Goal: Task Accomplishment & Management: Use online tool/utility

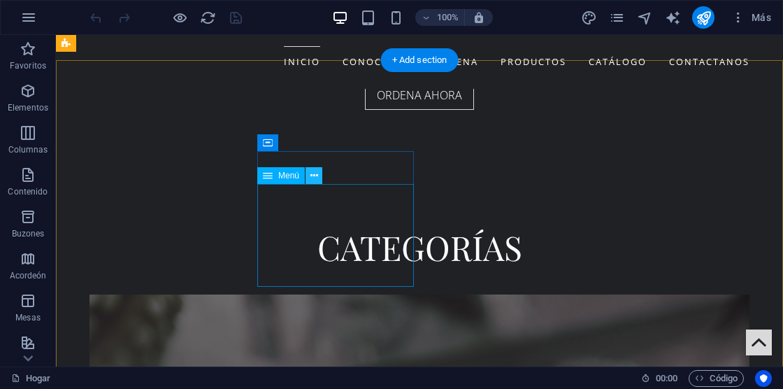
scroll to position [2829, 0]
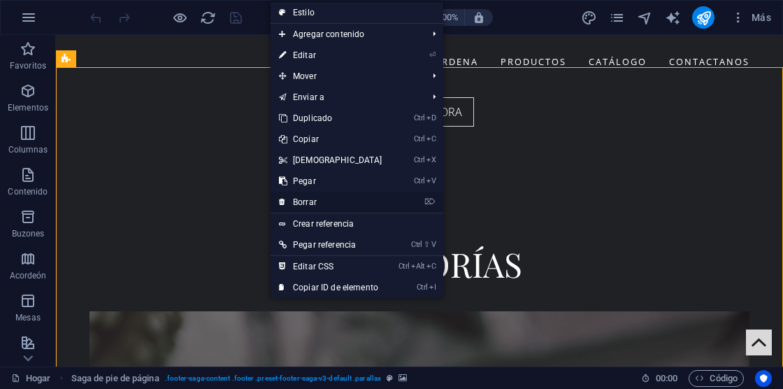
click at [357, 198] on link "⌦ Borrar" at bounding box center [331, 202] width 120 height 21
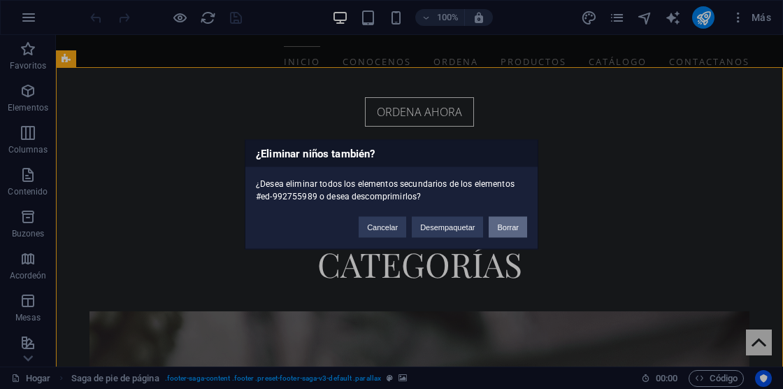
click at [503, 232] on button "Borrar" at bounding box center [508, 227] width 38 height 21
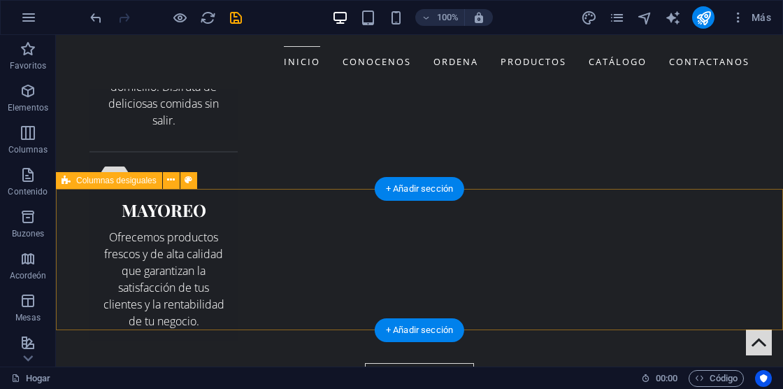
scroll to position [2574, 0]
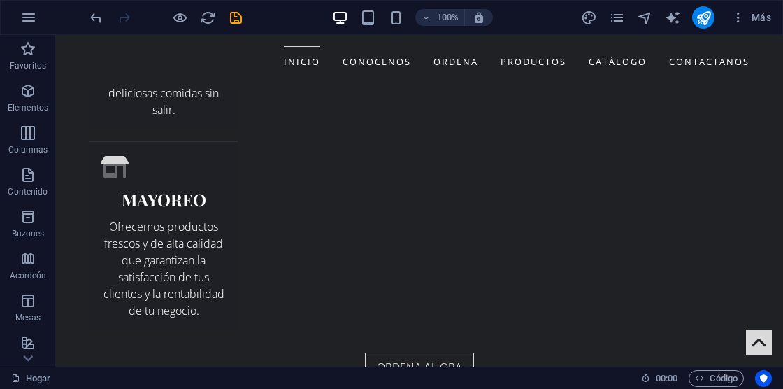
click at [85, 20] on div "100% Más" at bounding box center [392, 18] width 782 height 34
click at [91, 20] on icon "deshacer" at bounding box center [96, 18] width 16 height 16
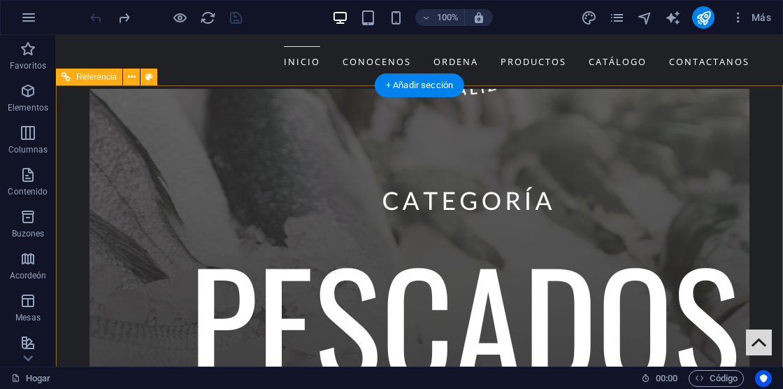
scroll to position [3319, 0]
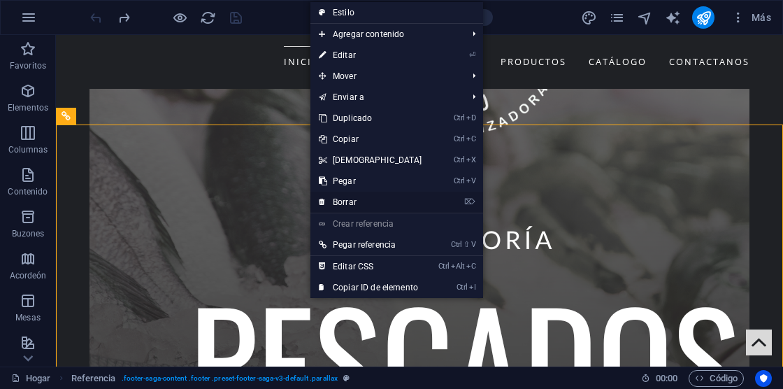
drag, startPoint x: 294, startPoint y: 167, endPoint x: 350, endPoint y: 202, distance: 66.0
click at [350, 202] on font "Borrar" at bounding box center [345, 202] width 24 height 10
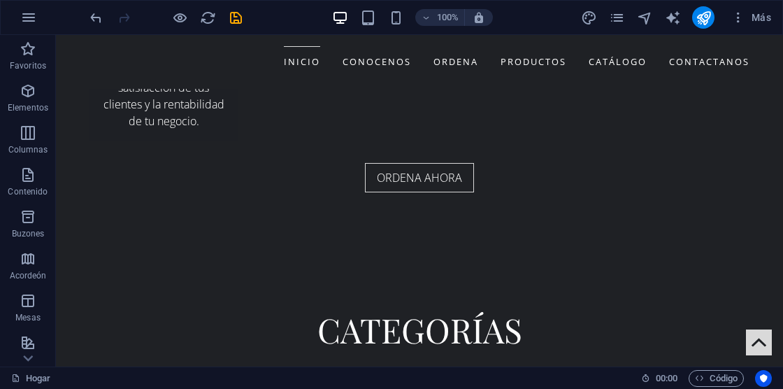
scroll to position [2720, 0]
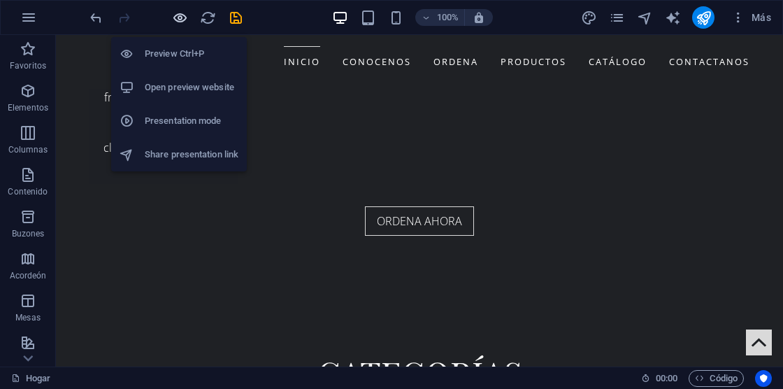
click at [181, 17] on icon "button" at bounding box center [180, 18] width 16 height 16
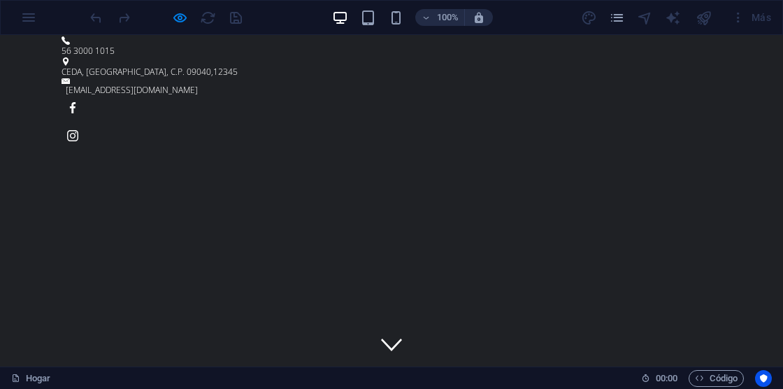
scroll to position [0, 0]
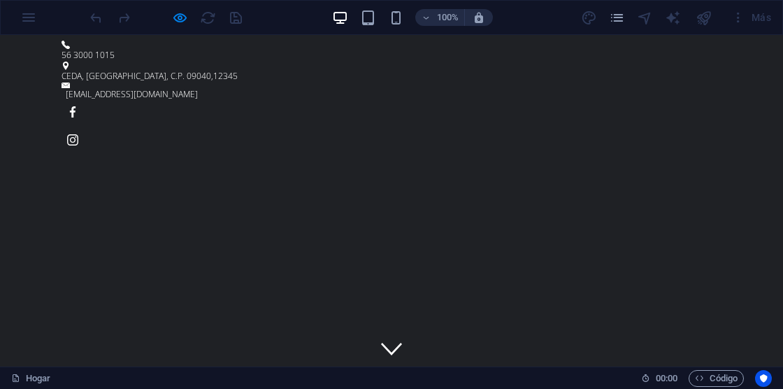
click at [238, 70] on span "12345" at bounding box center [225, 76] width 24 height 12
click at [355, 52] on div "[STREET_ADDRESS] 09040 , 12345 [EMAIL_ADDRESS][DOMAIN_NAME]" at bounding box center [391, 96] width 783 height 122
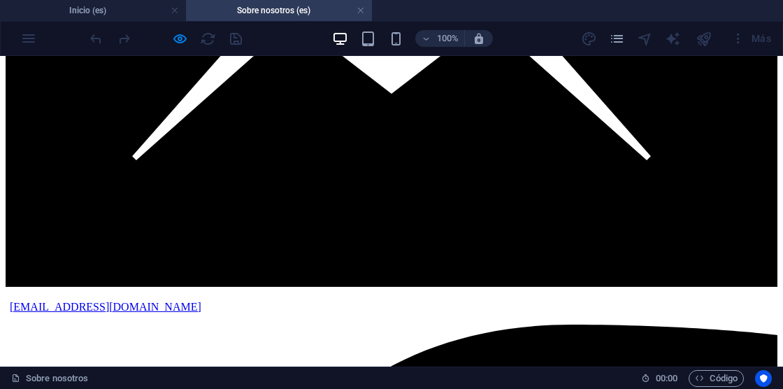
scroll to position [2280, 0]
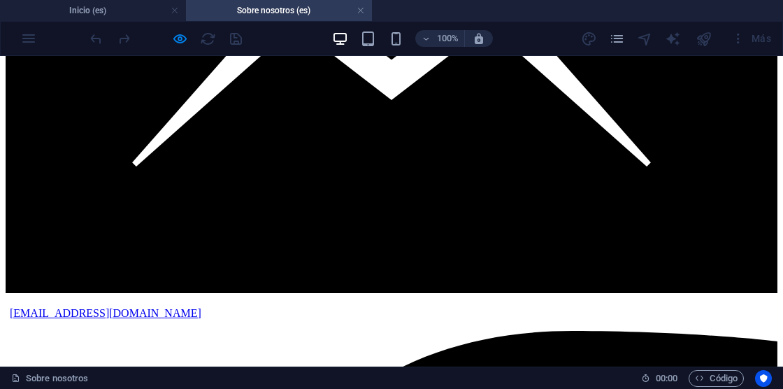
click at [112, 6] on h4 "Inicio (es)" at bounding box center [93, 10] width 186 height 15
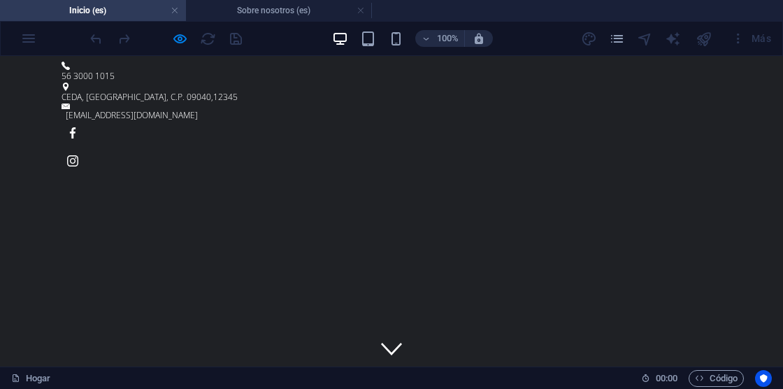
scroll to position [0, 0]
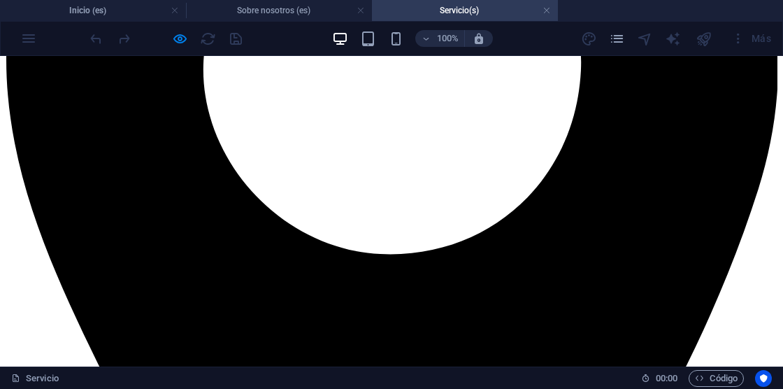
scroll to position [1204, 0]
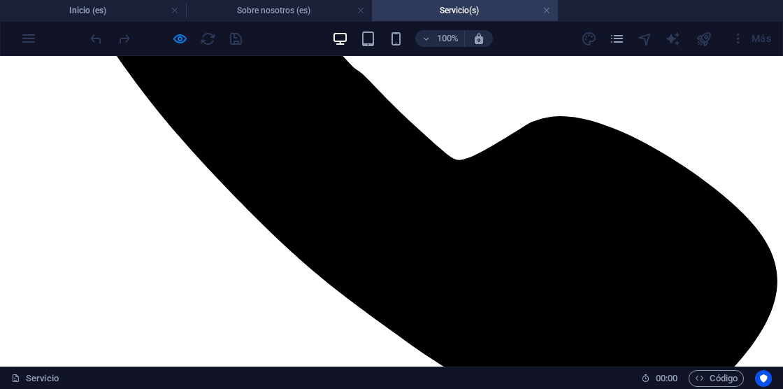
scroll to position [409, 0]
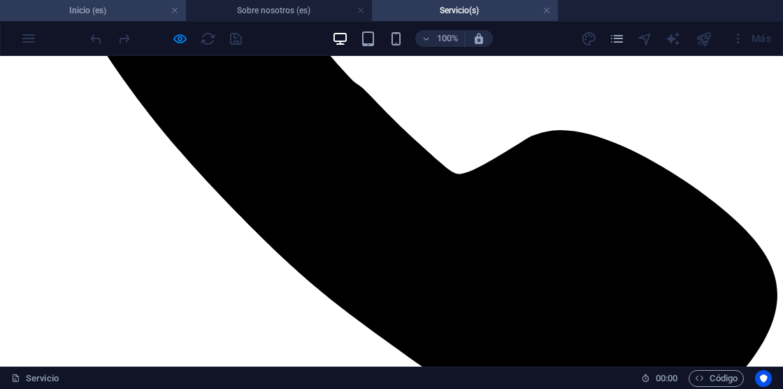
click at [139, 10] on h4 "Inicio (es)" at bounding box center [93, 10] width 186 height 15
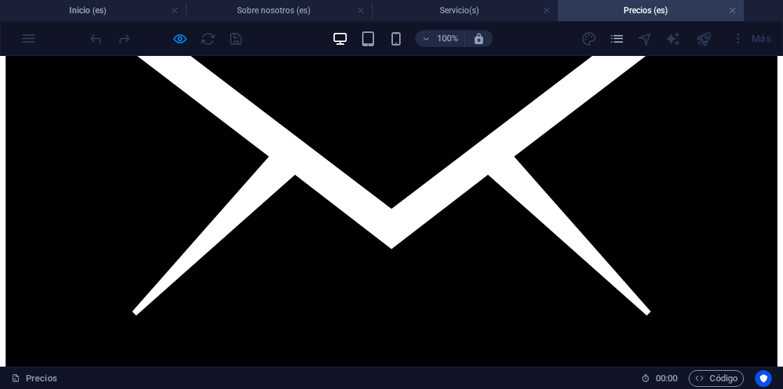
scroll to position [2143, 0]
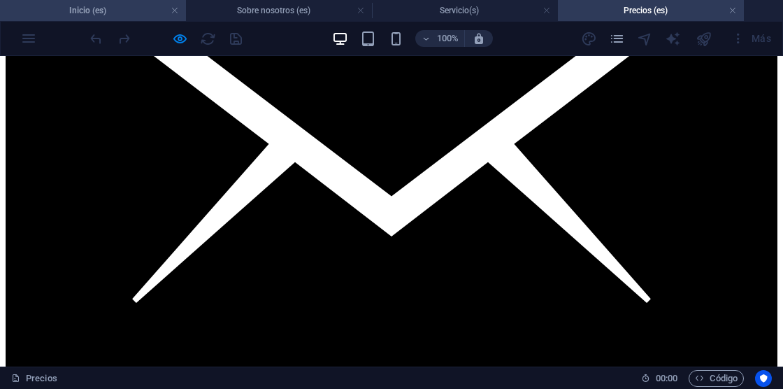
click at [80, 10] on h4 "Inicio (es)" at bounding box center [93, 10] width 186 height 15
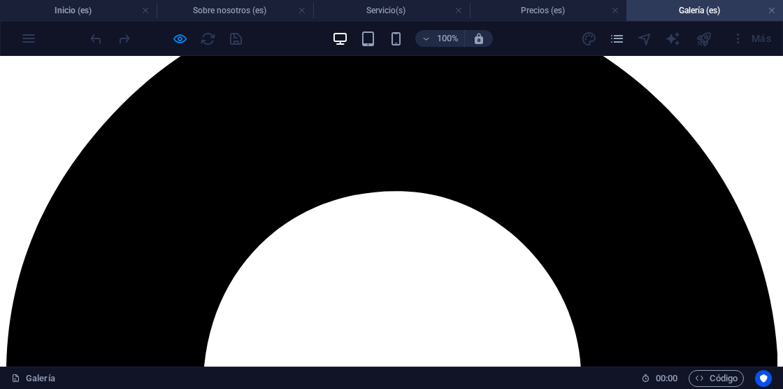
scroll to position [852, 0]
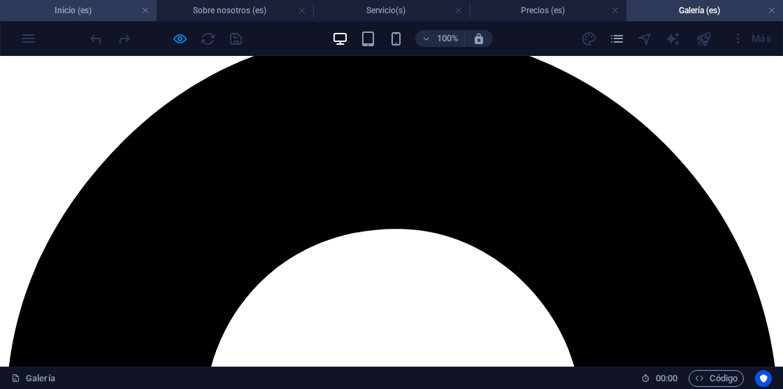
click at [66, 4] on h4 "Inicio (es)" at bounding box center [78, 10] width 157 height 15
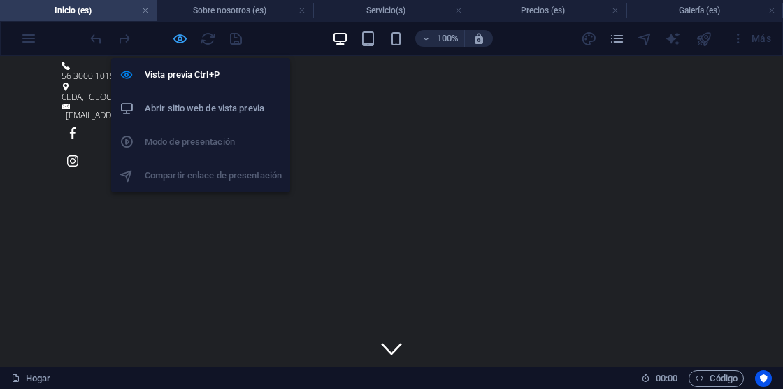
click at [174, 39] on icon "button" at bounding box center [180, 39] width 16 height 16
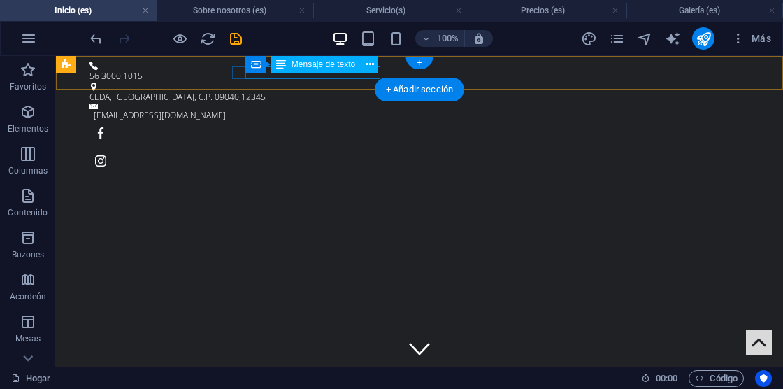
click at [312, 91] on div "CEDA, [GEOGRAPHIC_DATA], C.P. 09040 , 12345" at bounding box center [414, 97] width 649 height 13
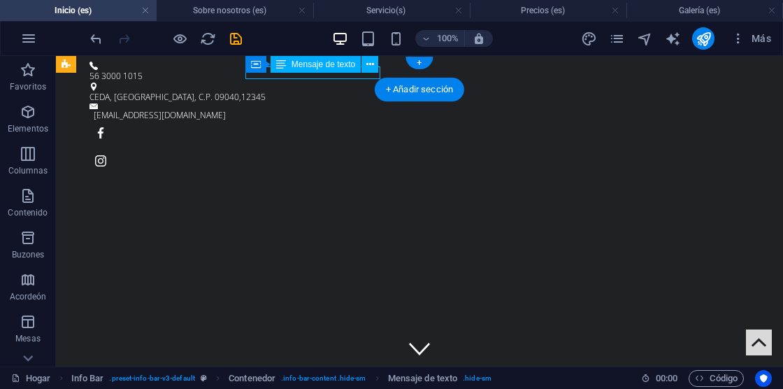
click at [312, 91] on div "CEDA, [GEOGRAPHIC_DATA], C.P. 09040 , 12345" at bounding box center [414, 97] width 649 height 13
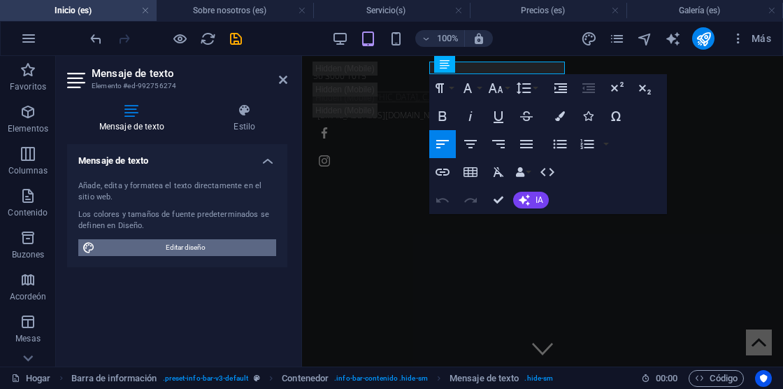
click at [206, 248] on span "Editar diseño" at bounding box center [185, 247] width 173 height 17
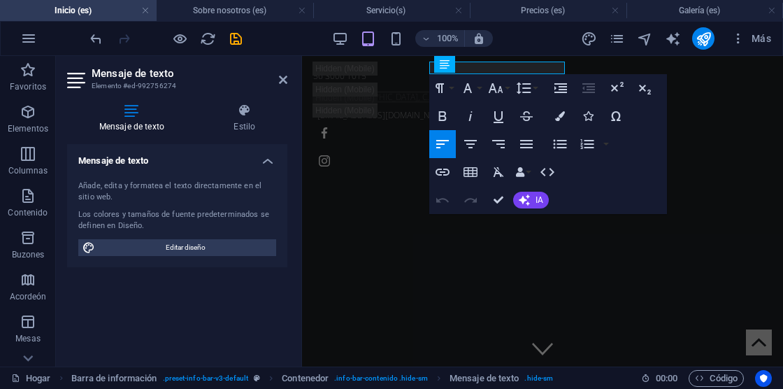
select select "px"
select select "300"
select select "px"
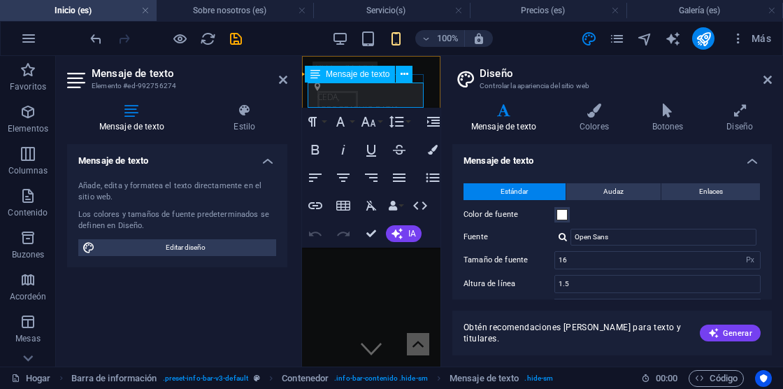
click at [370, 94] on span "CEDA, [GEOGRAPHIC_DATA], C.P. 09040" at bounding box center [359, 109] width 83 height 37
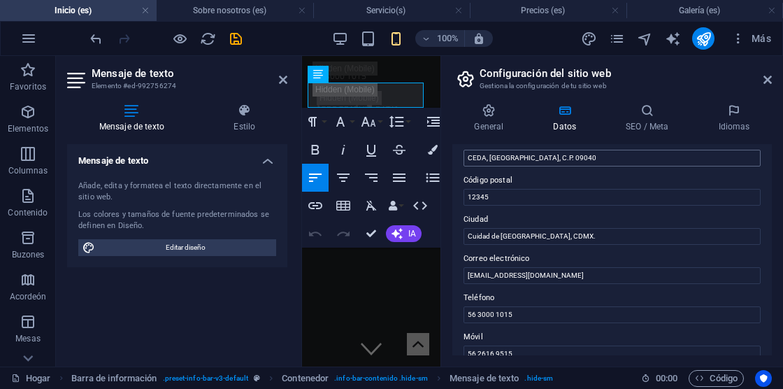
scroll to position [179, 0]
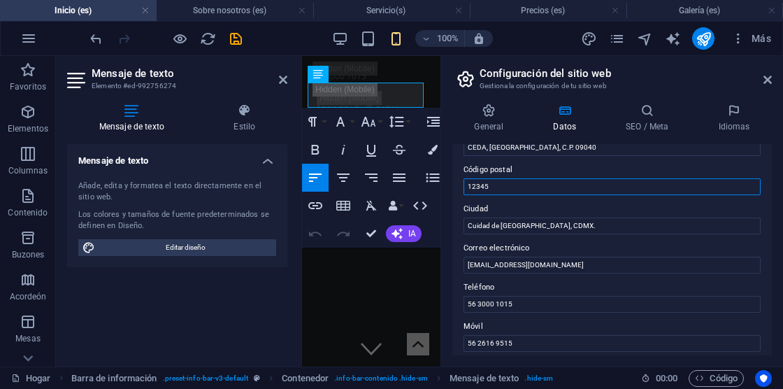
click at [627, 184] on input "12345" at bounding box center [612, 186] width 297 height 17
type input "1"
type input "."
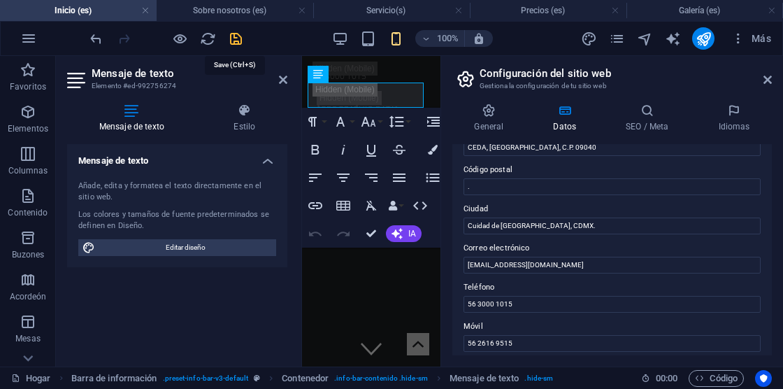
click at [238, 39] on icon "salvar" at bounding box center [236, 39] width 16 height 16
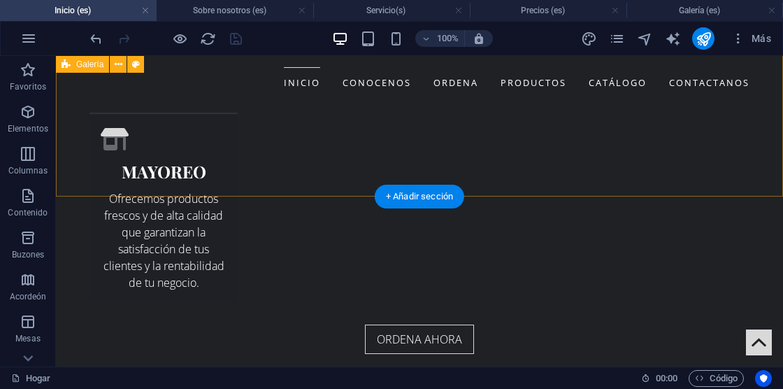
scroll to position [2546, 0]
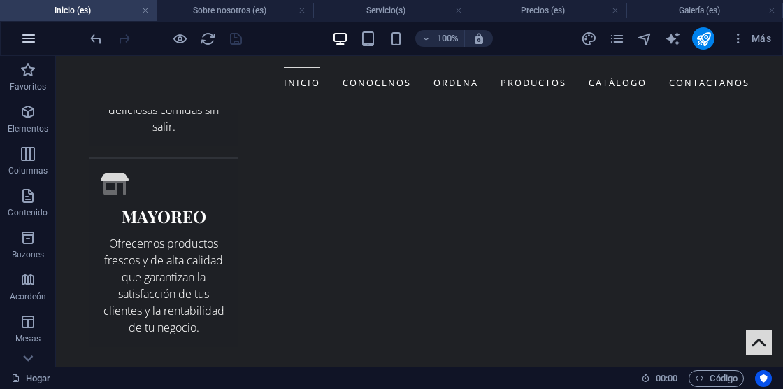
click at [37, 33] on button "button" at bounding box center [29, 39] width 34 height 34
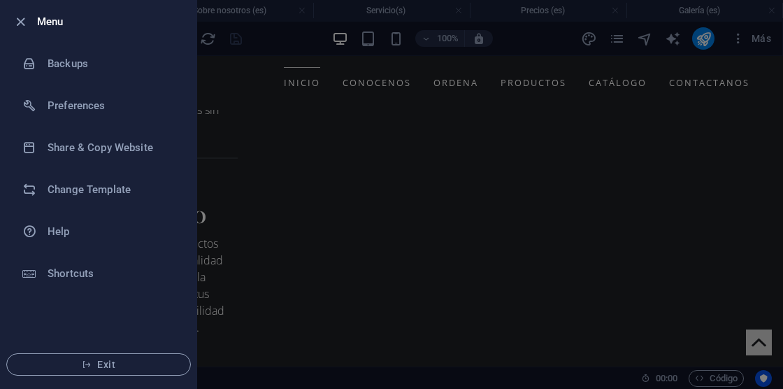
click at [33, 38] on li "Menu" at bounding box center [99, 22] width 196 height 42
click at [396, 128] on div at bounding box center [391, 194] width 783 height 389
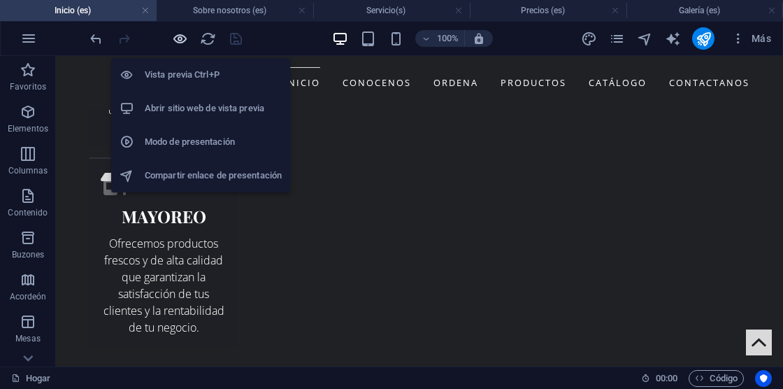
click at [176, 41] on icon "button" at bounding box center [180, 39] width 16 height 16
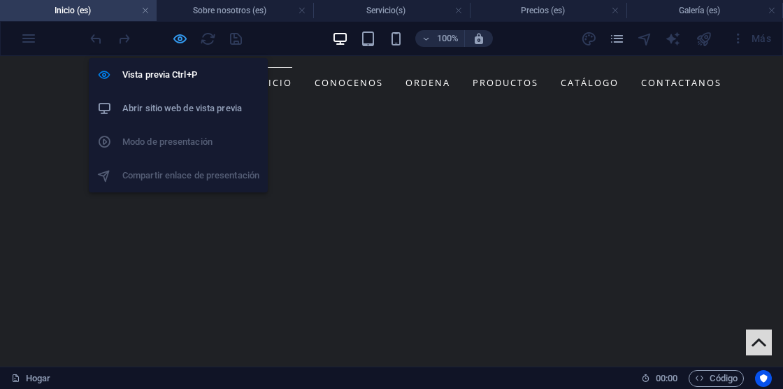
click at [176, 43] on icon "button" at bounding box center [180, 39] width 16 height 16
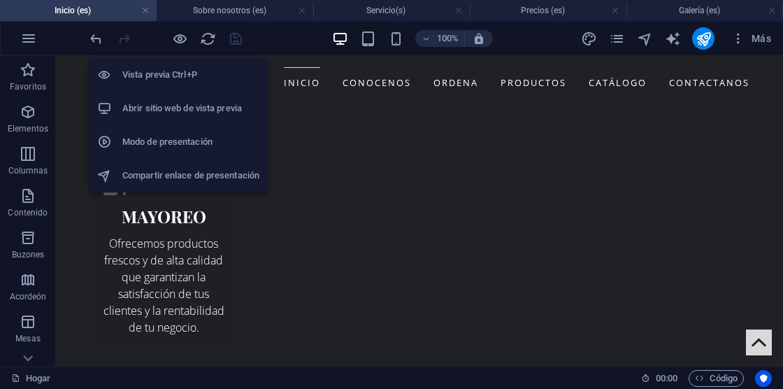
click at [190, 172] on h6 "Compartir enlace de presentación" at bounding box center [190, 175] width 137 height 17
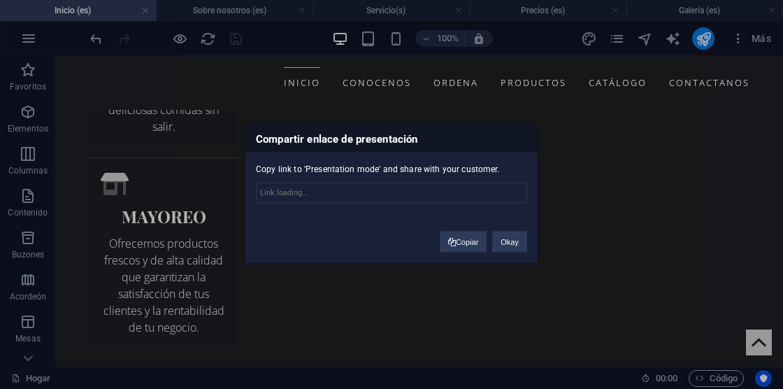
type input "[URL][DOMAIN_NAME]"
click at [471, 241] on font "Copiar" at bounding box center [470, 242] width 22 height 8
drag, startPoint x: 504, startPoint y: 246, endPoint x: 448, endPoint y: 190, distance: 79.1
click at [504, 246] on button "Bien" at bounding box center [511, 242] width 32 height 21
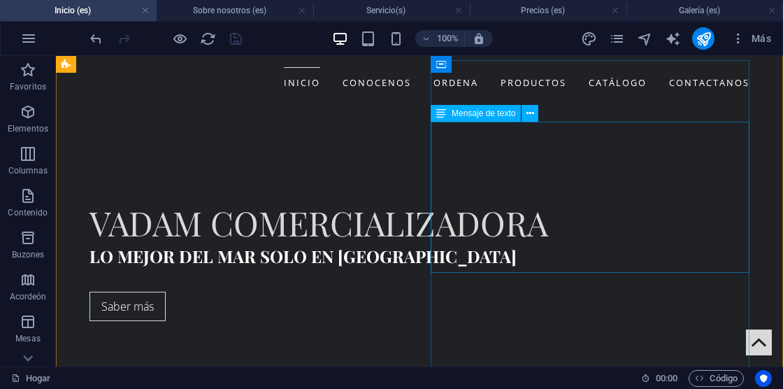
scroll to position [350, 0]
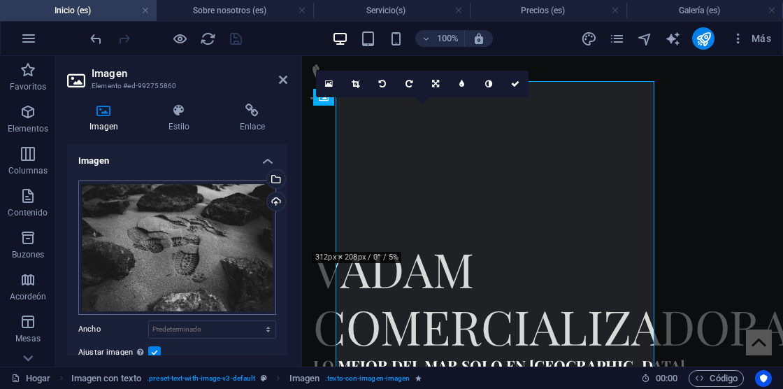
scroll to position [374, 0]
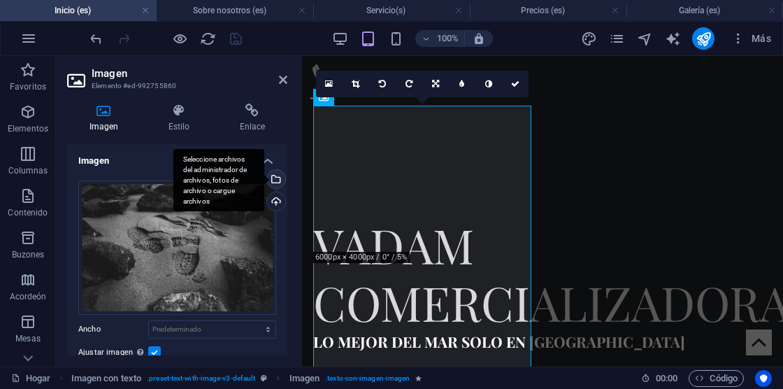
click at [275, 182] on div "Seleccione archivos del administrador de archivos, fotos de archivo o cargue ar…" at bounding box center [274, 180] width 21 height 21
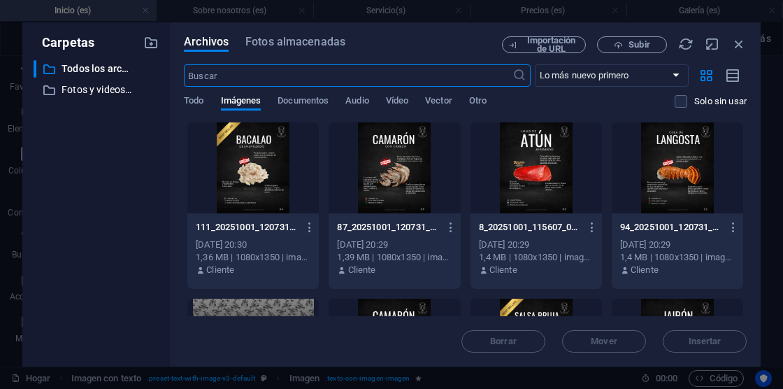
click at [281, 78] on input "text" at bounding box center [348, 75] width 328 height 22
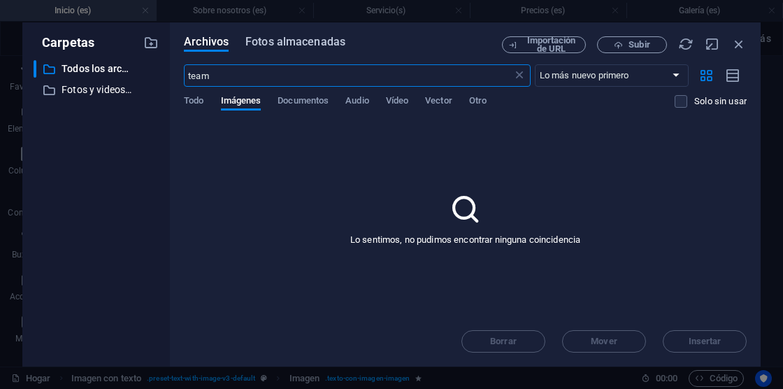
type input "team"
click at [308, 41] on span "Fotos almacenadas" at bounding box center [296, 42] width 100 height 17
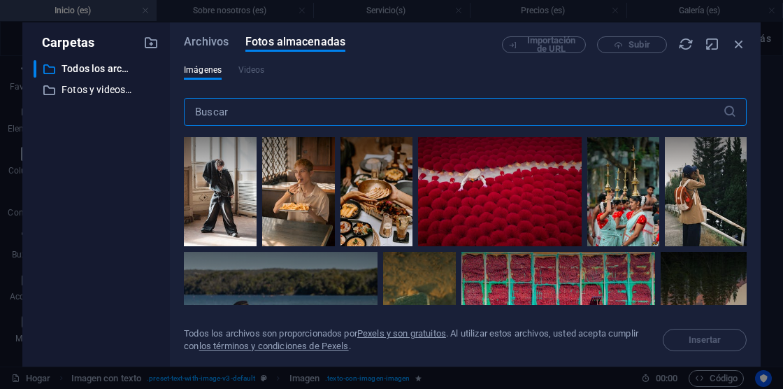
click at [306, 111] on input "text" at bounding box center [453, 112] width 539 height 28
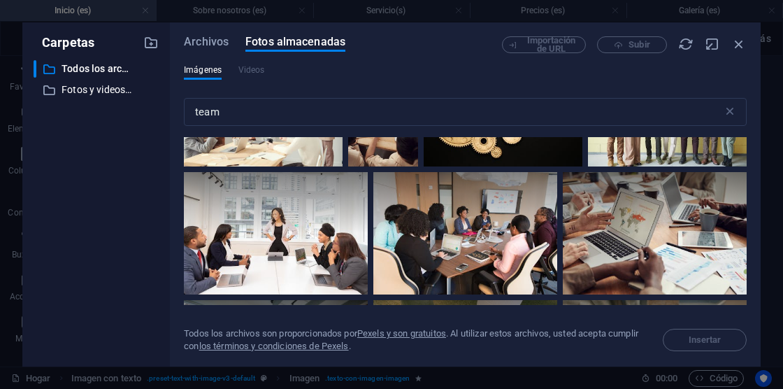
scroll to position [2251, 0]
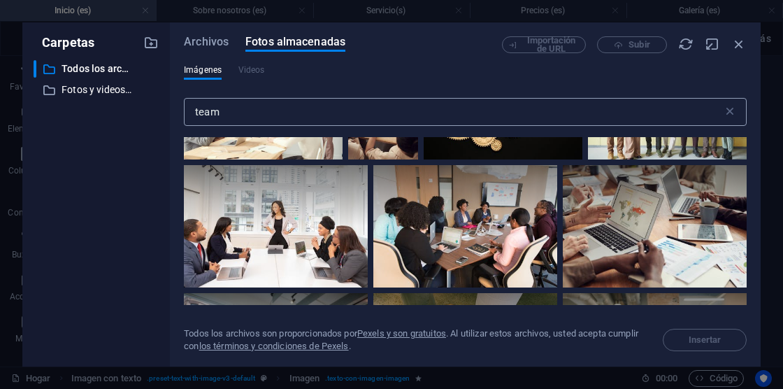
click at [267, 113] on input "team" at bounding box center [453, 112] width 539 height 28
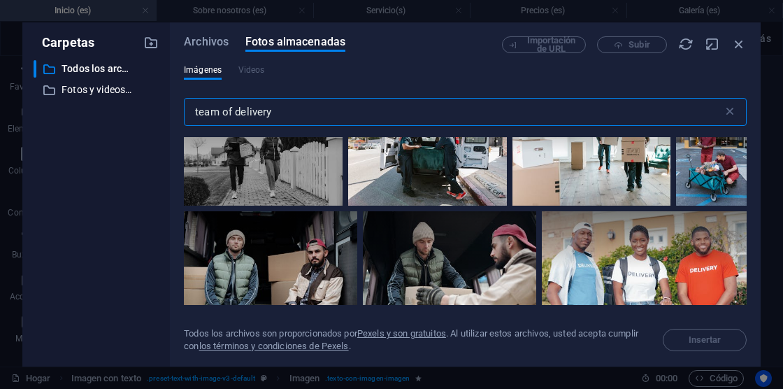
scroll to position [485, 0]
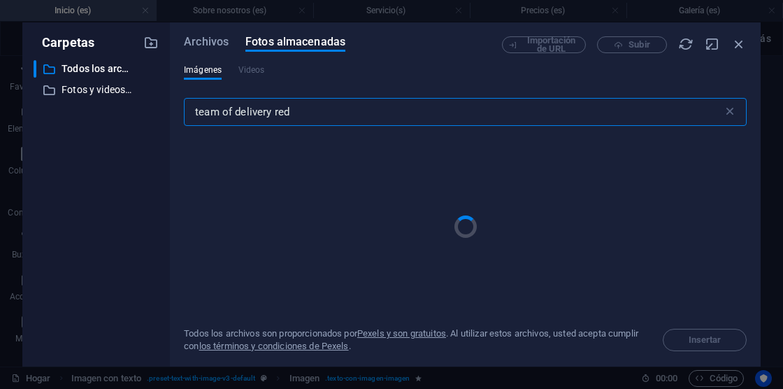
type input "team of delivery red"
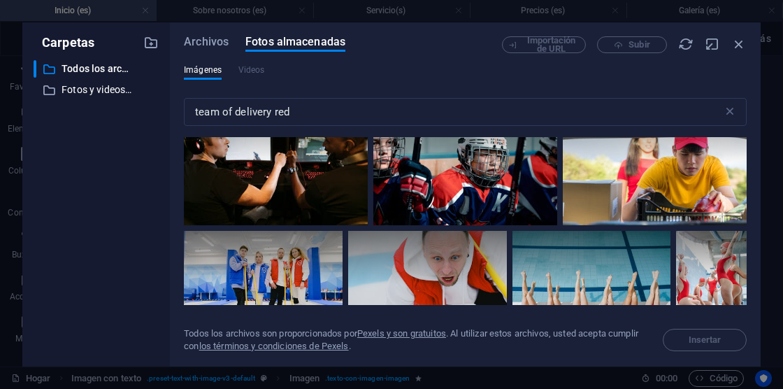
scroll to position [3665, 0]
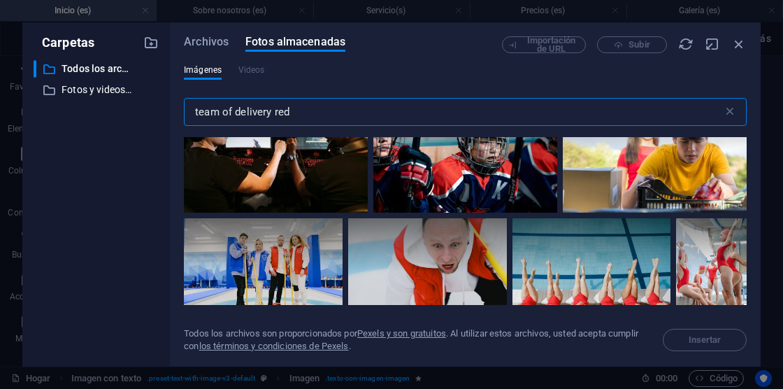
drag, startPoint x: 367, startPoint y: 114, endPoint x: 106, endPoint y: 117, distance: 261.6
click at [106, 117] on div "Carpetas ​ All files Todos los archivos ​ Stock photos & videos Fotos y videos …" at bounding box center [391, 194] width 739 height 344
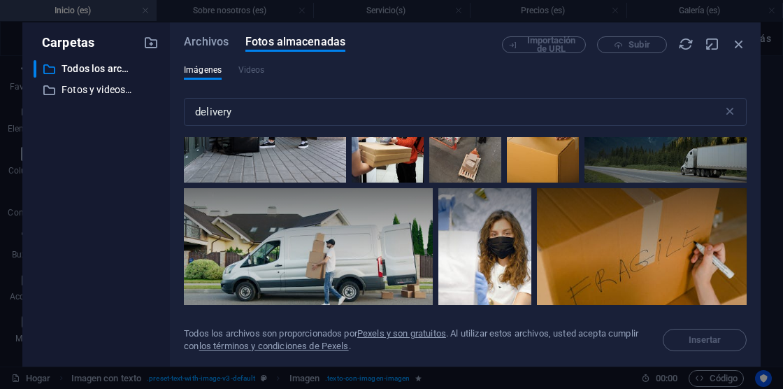
scroll to position [937, 0]
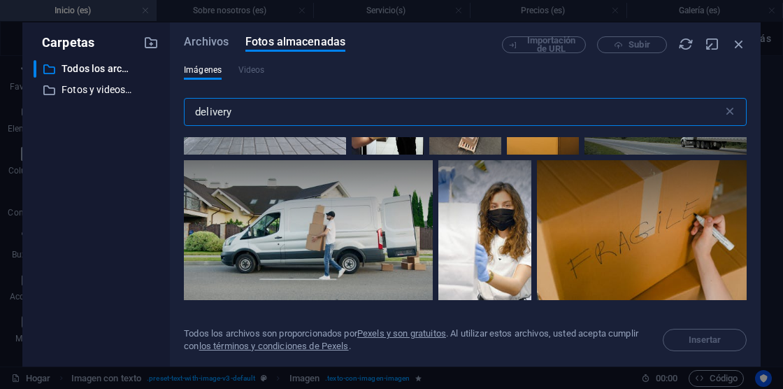
click at [366, 104] on input "delivery" at bounding box center [453, 112] width 539 height 28
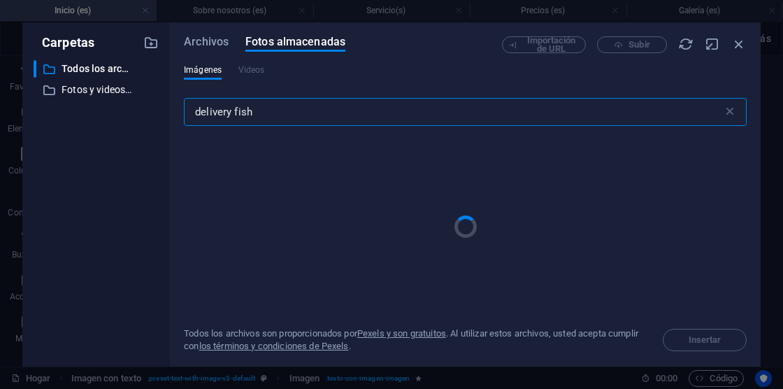
type input "delivery fish"
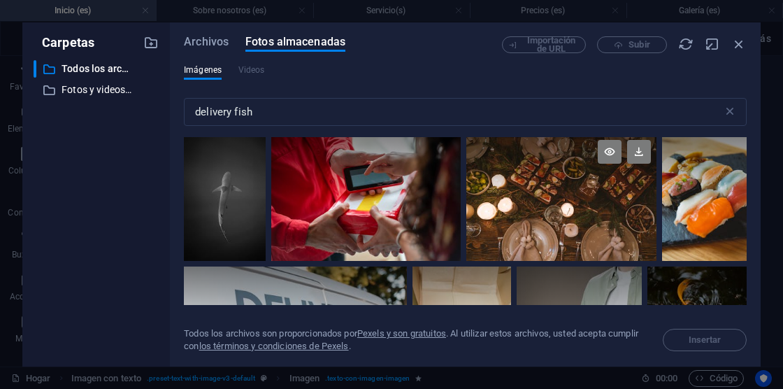
scroll to position [4679, 0]
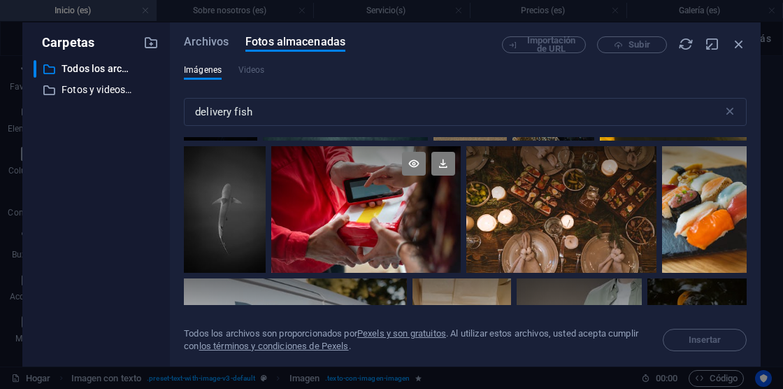
click at [422, 213] on div at bounding box center [366, 209] width 190 height 127
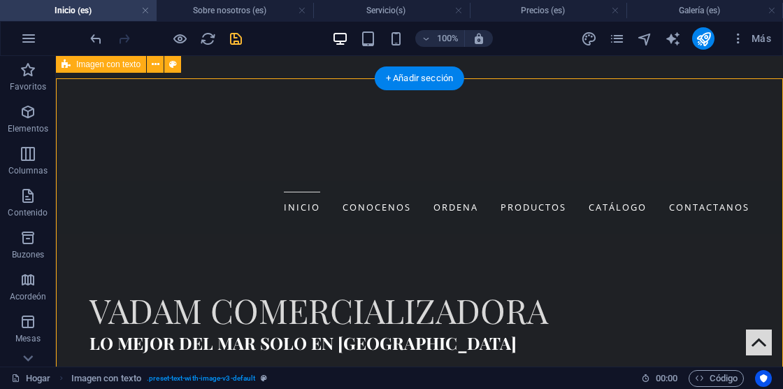
scroll to position [306, 0]
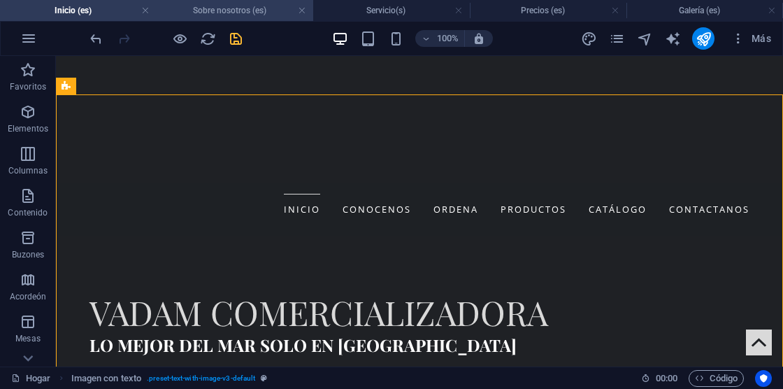
click at [215, 11] on h4 "Sobre nosotros (es)" at bounding box center [235, 10] width 157 height 15
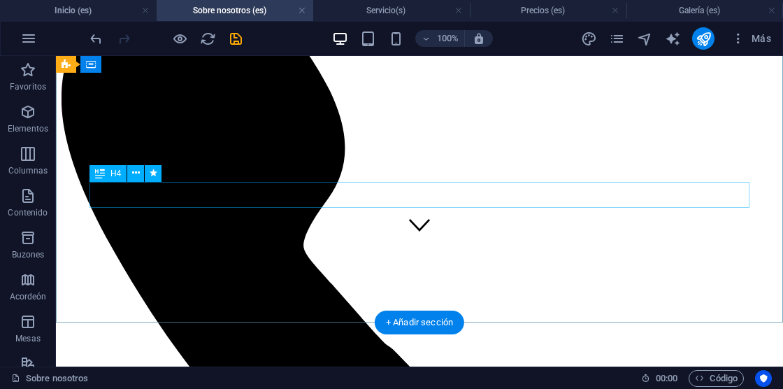
scroll to position [393, 0]
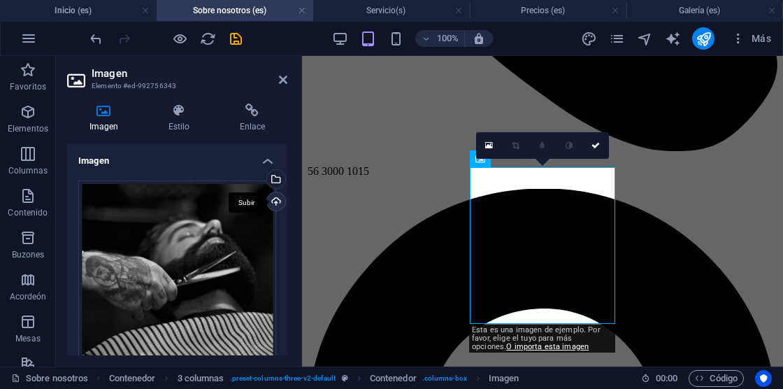
click at [270, 201] on div "Subir" at bounding box center [274, 202] width 21 height 21
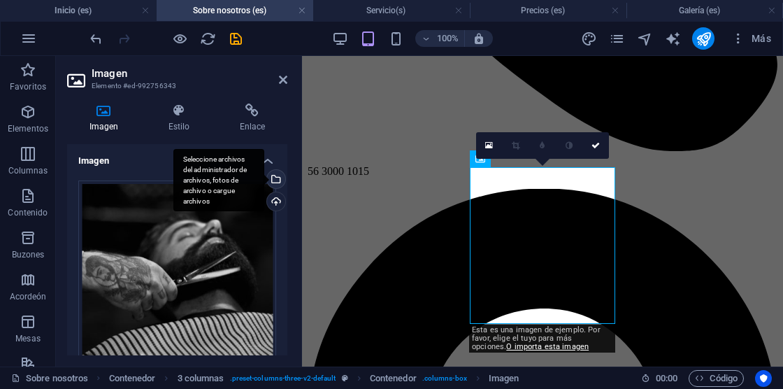
click at [264, 175] on div "Seleccione archivos del administrador de archivos, fotos de archivo o cargue ar…" at bounding box center [218, 180] width 91 height 63
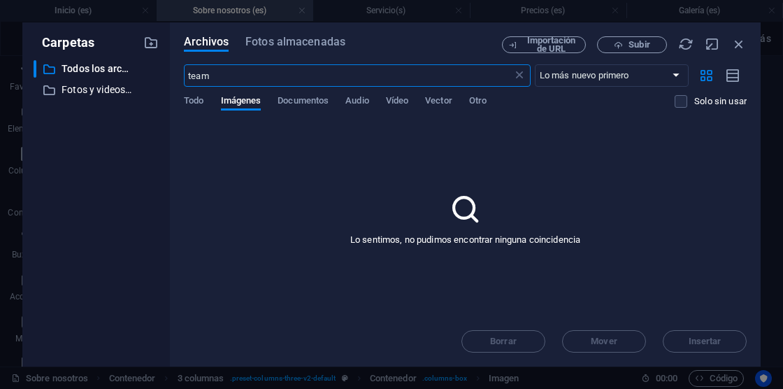
scroll to position [1008, 0]
click at [299, 48] on span "Fotos almacenadas" at bounding box center [296, 42] width 100 height 17
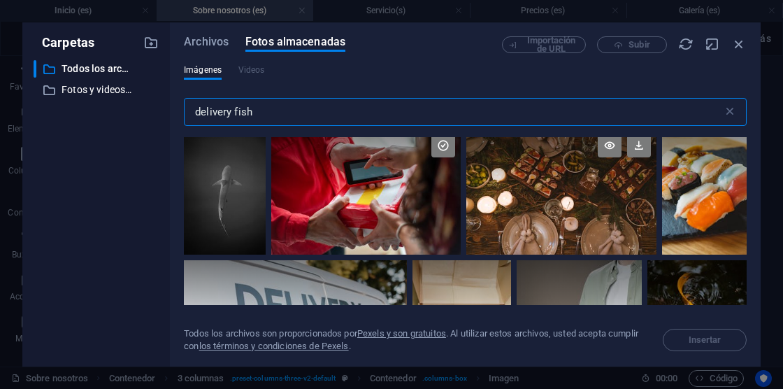
scroll to position [4647, 0]
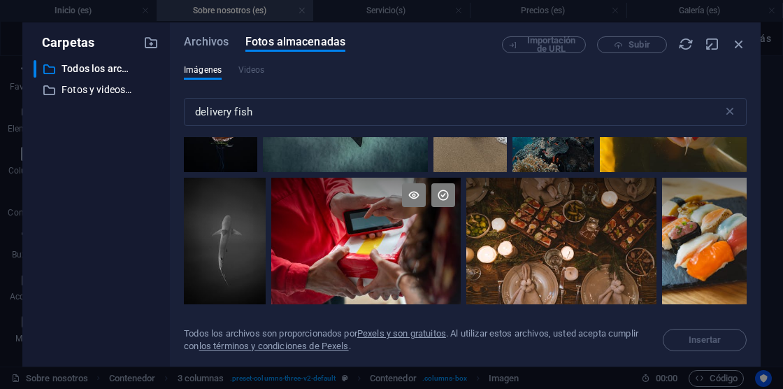
click at [364, 221] on div at bounding box center [366, 241] width 190 height 127
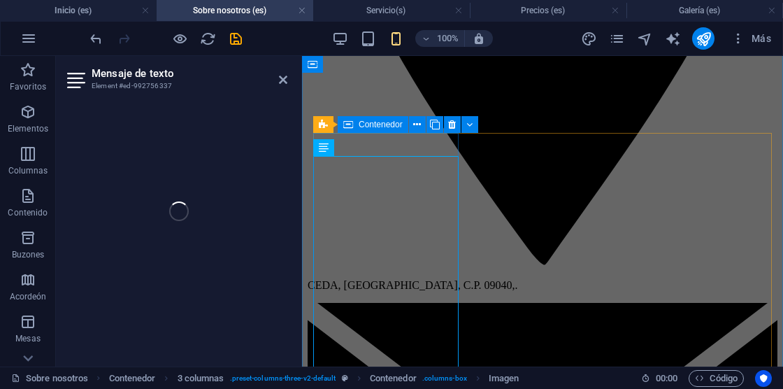
scroll to position [427, 0]
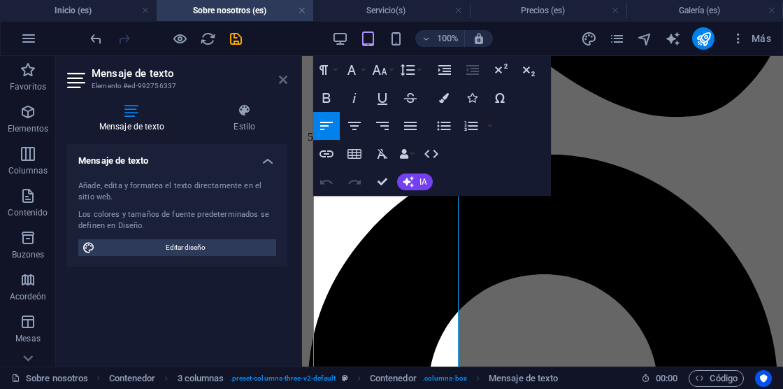
click at [281, 81] on icon at bounding box center [283, 79] width 8 height 11
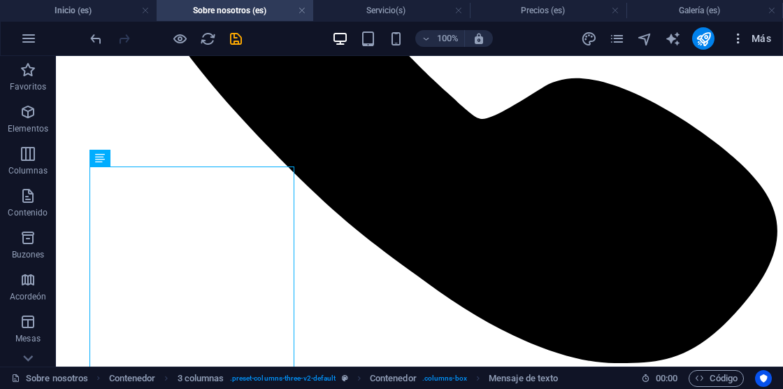
click at [739, 43] on icon "button" at bounding box center [739, 38] width 14 height 14
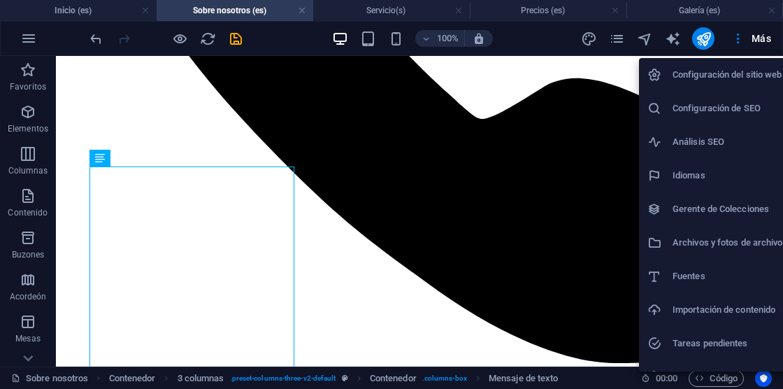
click at [177, 40] on div at bounding box center [391, 194] width 783 height 389
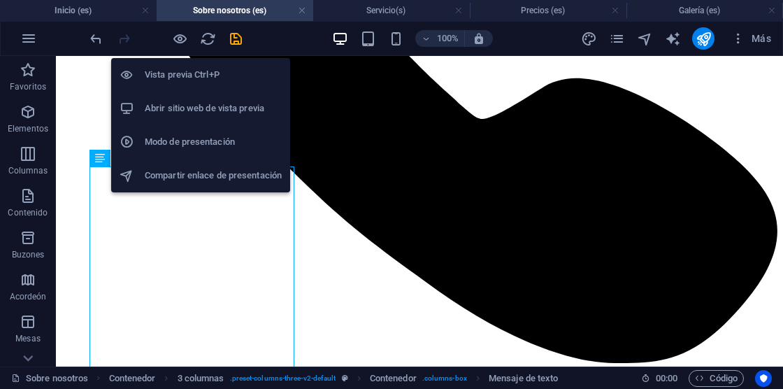
click at [227, 171] on h6 "Compartir enlace de presentación" at bounding box center [213, 175] width 137 height 17
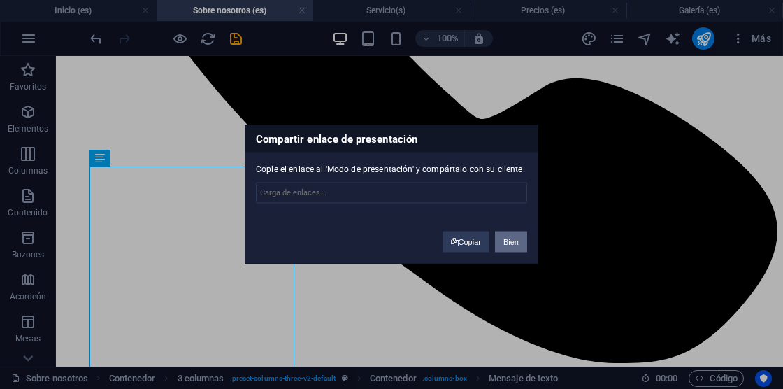
type input "[URL][DOMAIN_NAME]"
click at [475, 246] on font "Copiar" at bounding box center [470, 242] width 22 height 8
click at [502, 242] on button "Bien" at bounding box center [511, 242] width 32 height 21
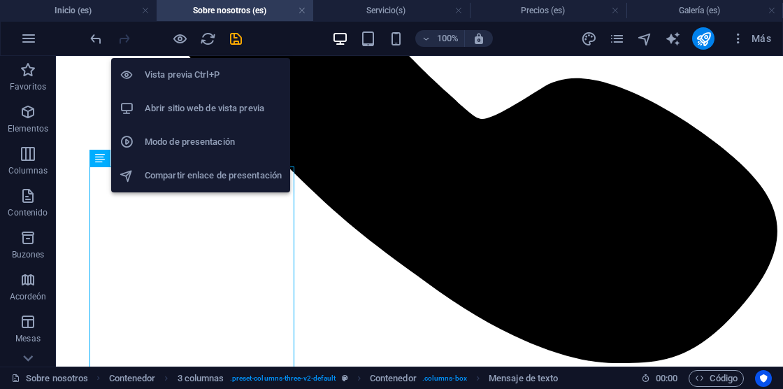
click at [176, 41] on icon "button" at bounding box center [180, 39] width 16 height 16
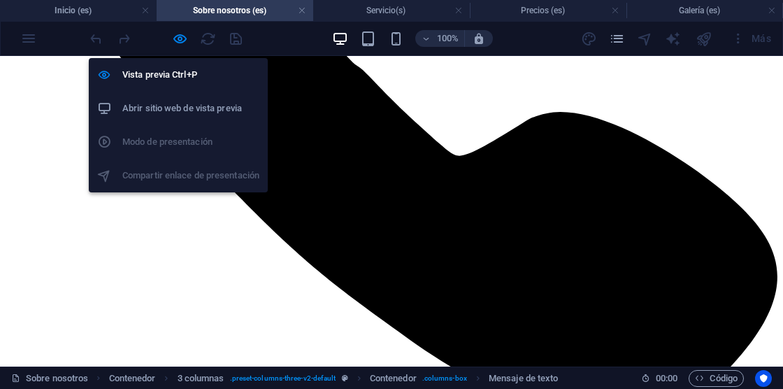
click at [194, 139] on ul "Vista previa Ctrl+P Abrir sitio web de vista previa Modo de presentación Compar…" at bounding box center [178, 125] width 179 height 134
click at [176, 35] on icon "button" at bounding box center [180, 39] width 16 height 16
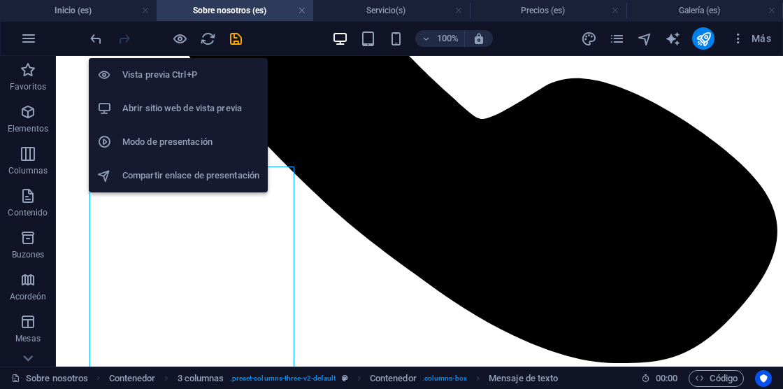
click at [166, 148] on h6 "Modo de presentación" at bounding box center [190, 142] width 137 height 17
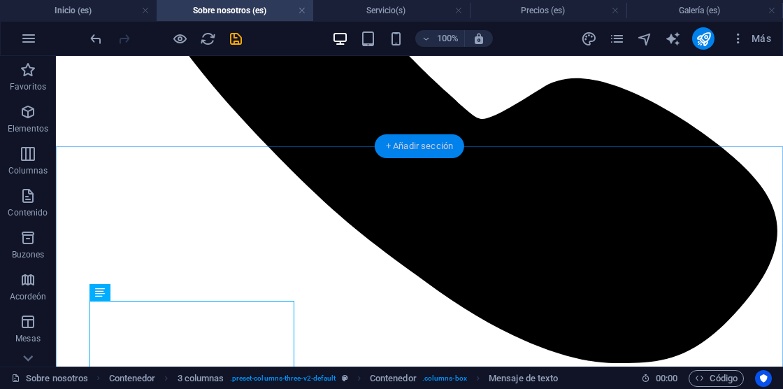
scroll to position [293, 0]
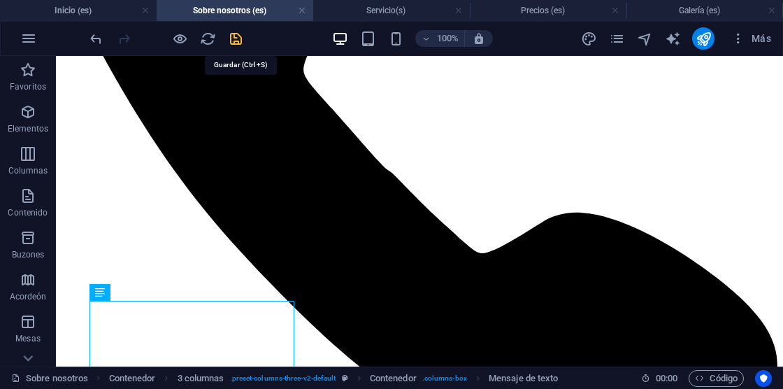
click at [239, 34] on icon "salvar" at bounding box center [236, 39] width 16 height 16
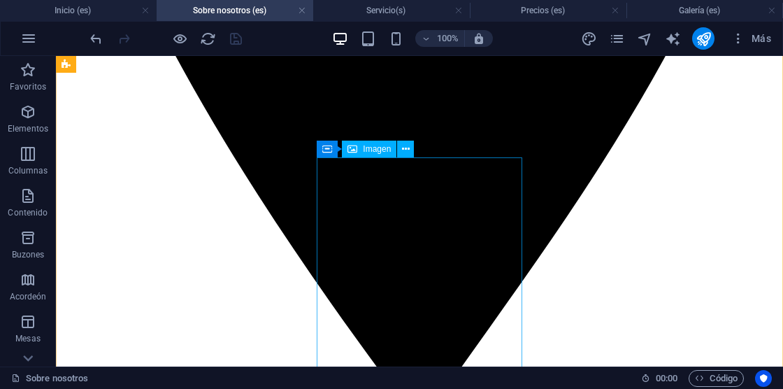
scroll to position [1540, 0]
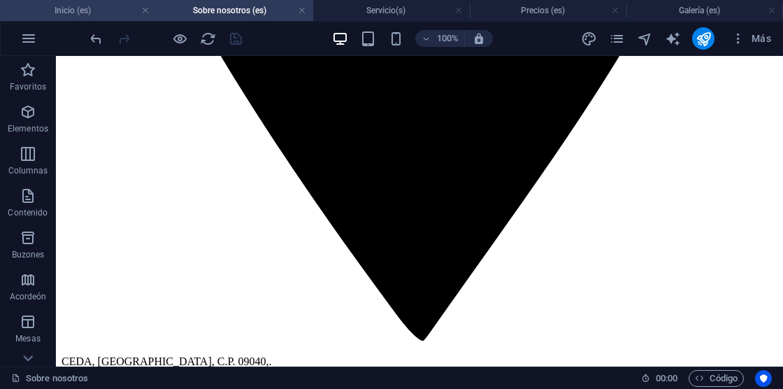
click at [107, 18] on li "Inicio (es)" at bounding box center [78, 10] width 157 height 21
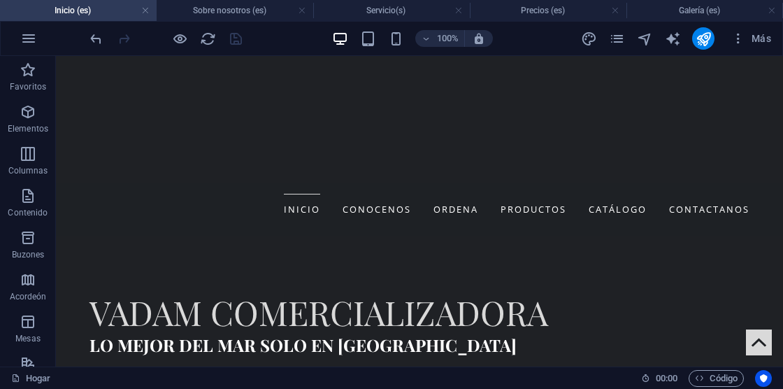
scroll to position [0, 0]
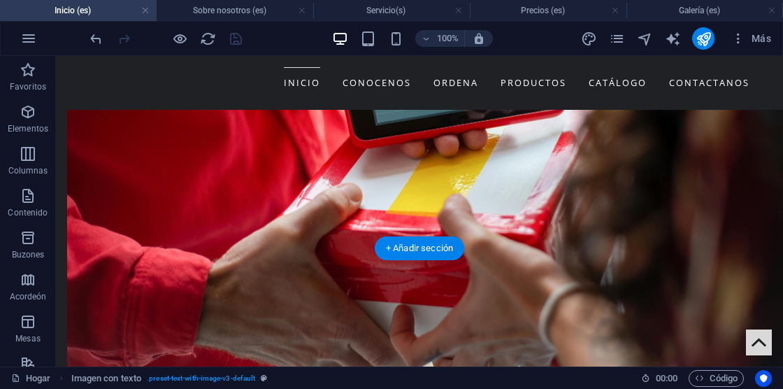
scroll to position [1100, 0]
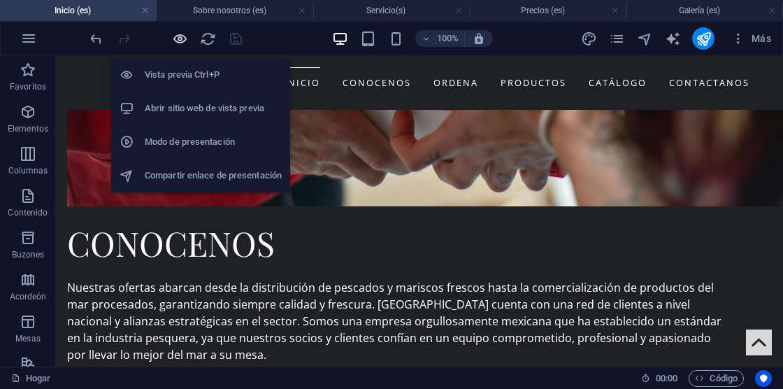
click at [184, 38] on icon "button" at bounding box center [180, 39] width 16 height 16
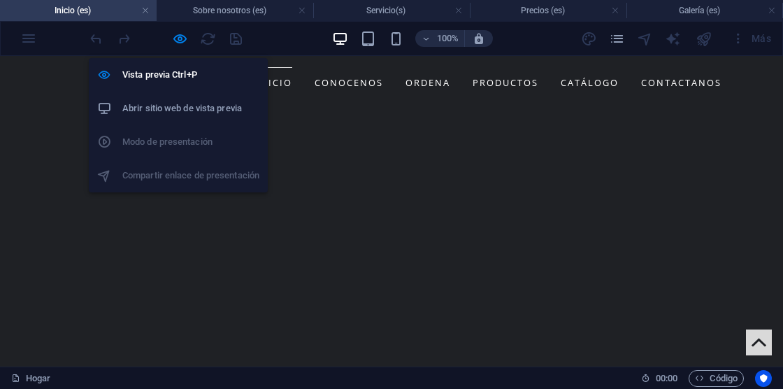
click at [213, 113] on h6 "Abrir sitio web de vista previa" at bounding box center [190, 108] width 137 height 17
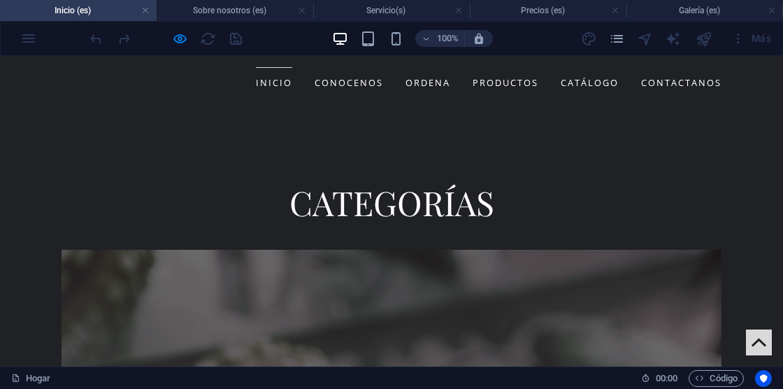
scroll to position [2874, 0]
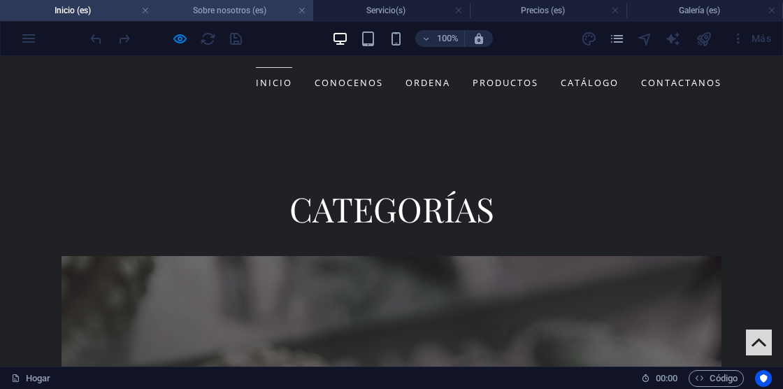
click at [183, 7] on h4 "Sobre nosotros (es)" at bounding box center [235, 10] width 157 height 15
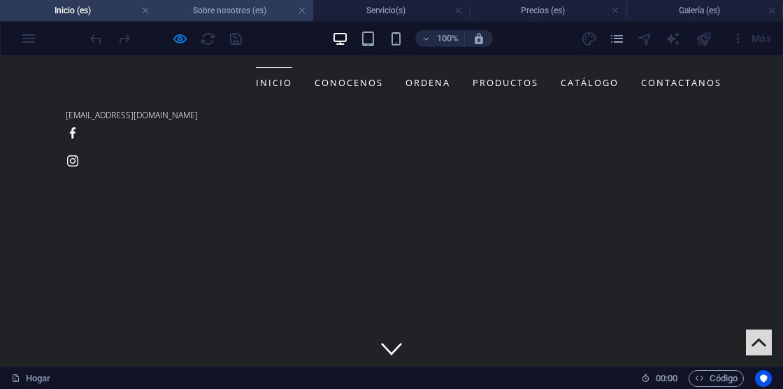
scroll to position [1540, 0]
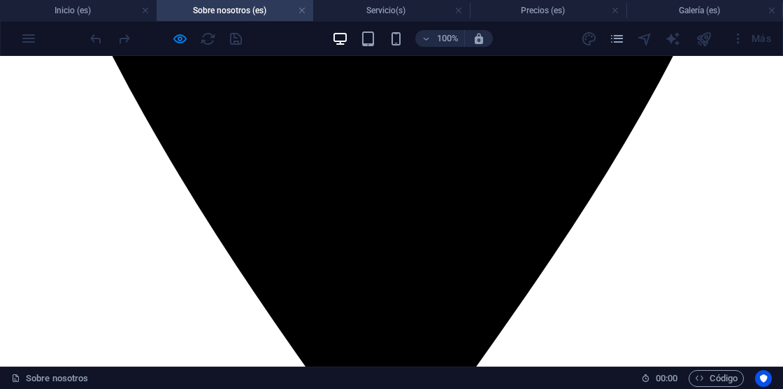
click at [180, 4] on h4 "Sobre nosotros (es)" at bounding box center [235, 10] width 157 height 15
drag, startPoint x: 177, startPoint y: 3, endPoint x: 183, endPoint y: 9, distance: 7.9
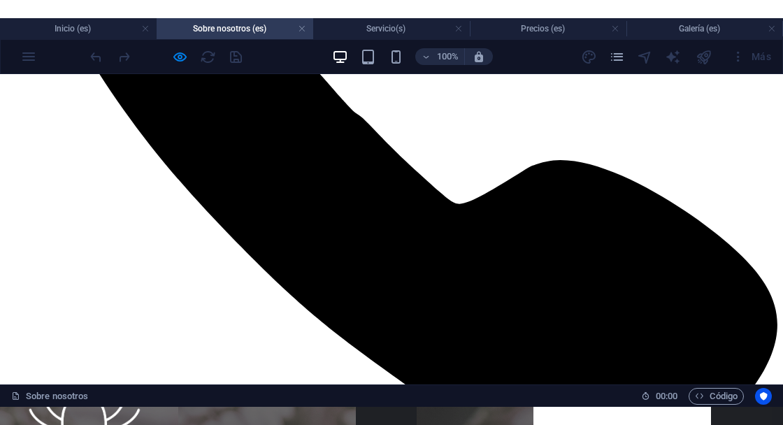
scroll to position [0, 0]
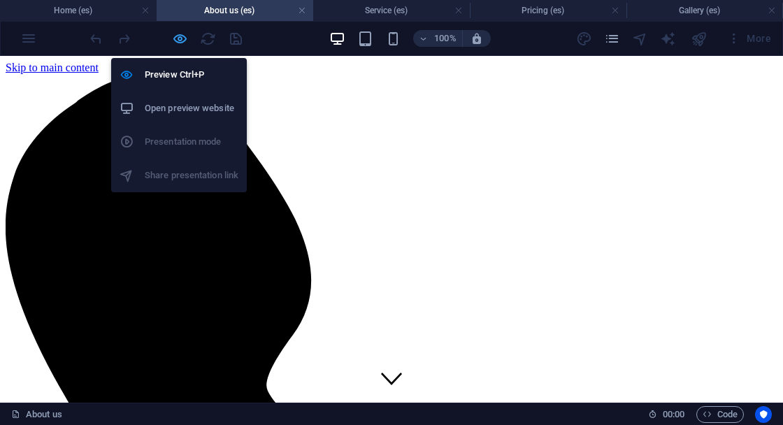
click at [179, 38] on icon "button" at bounding box center [180, 39] width 16 height 16
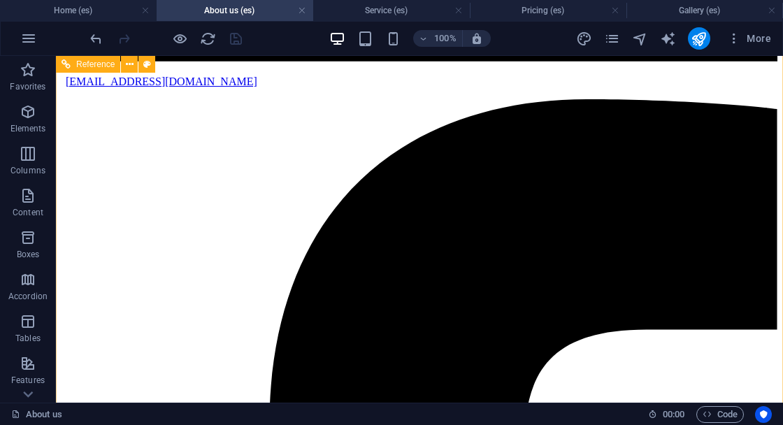
scroll to position [2290, 0]
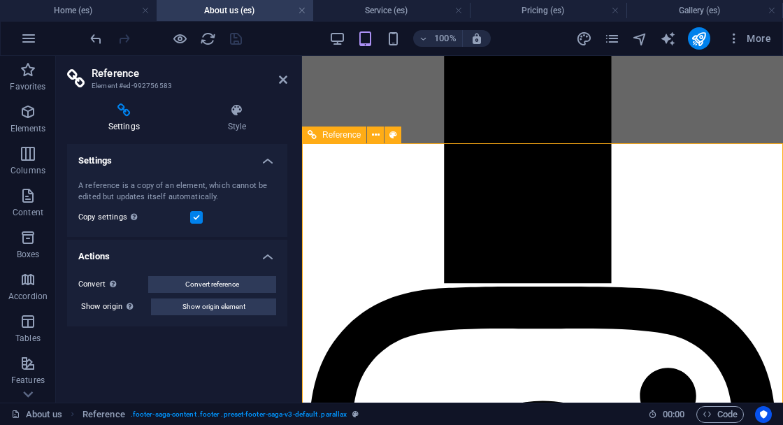
scroll to position [2380, 0]
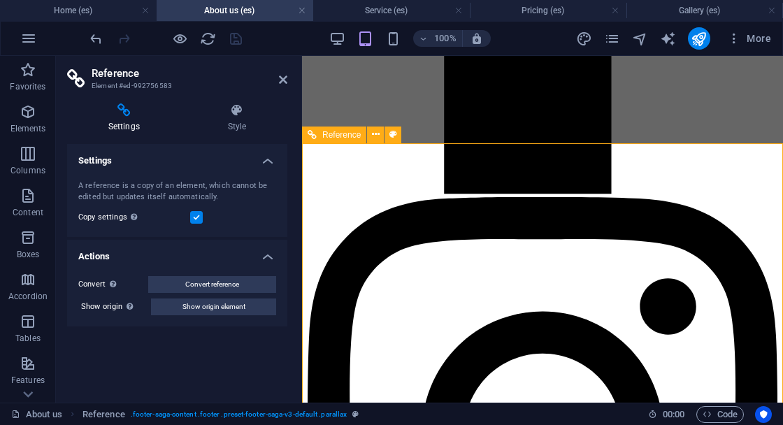
click at [285, 77] on icon at bounding box center [283, 79] width 8 height 11
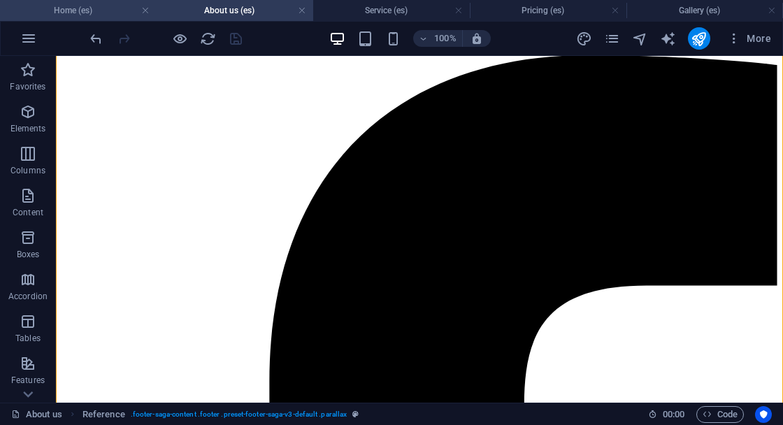
click at [93, 12] on h4 "Home (es)" at bounding box center [78, 10] width 157 height 15
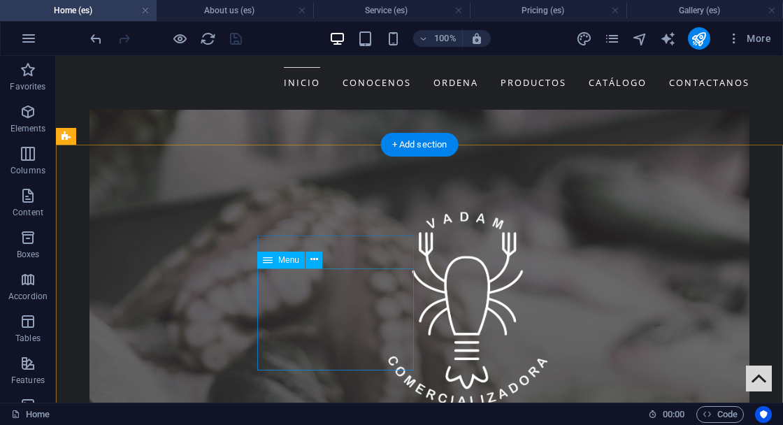
scroll to position [2787, 0]
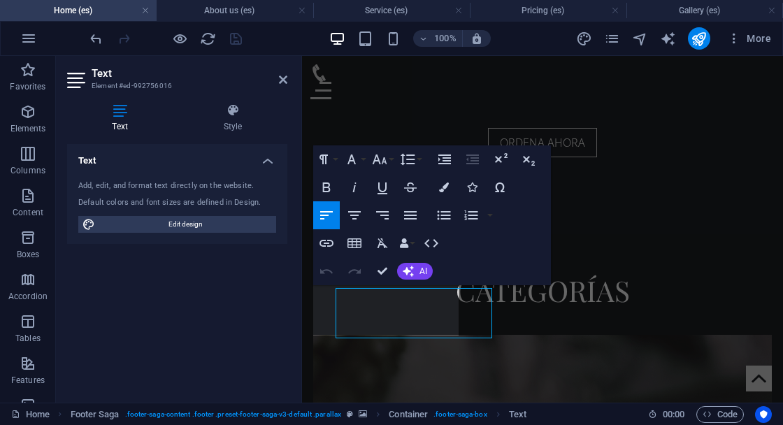
scroll to position [2767, 0]
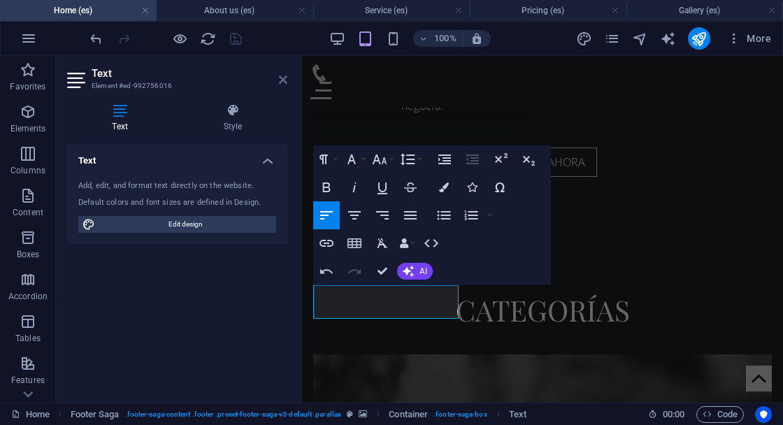
click at [281, 80] on icon at bounding box center [283, 79] width 8 height 11
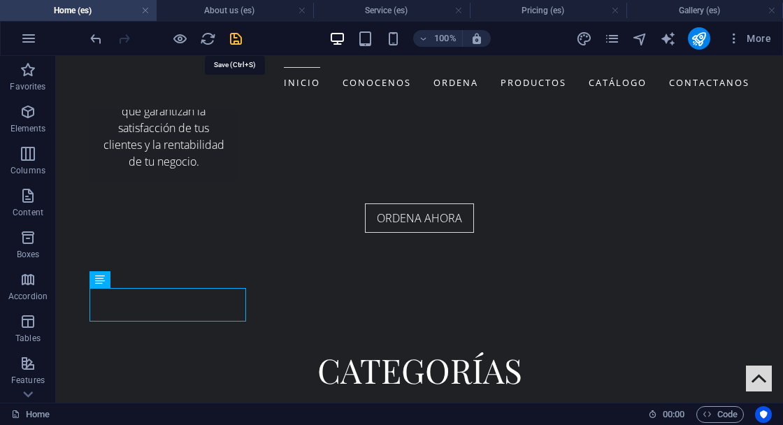
click at [234, 39] on icon "save" at bounding box center [236, 39] width 16 height 16
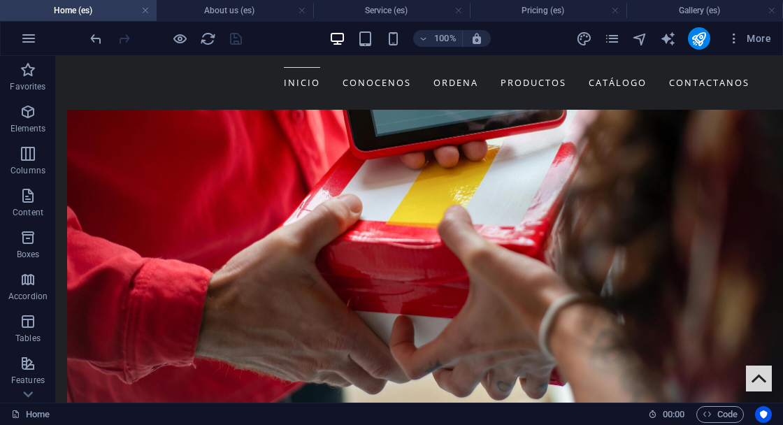
scroll to position [975, 0]
